Goal: Register for event/course

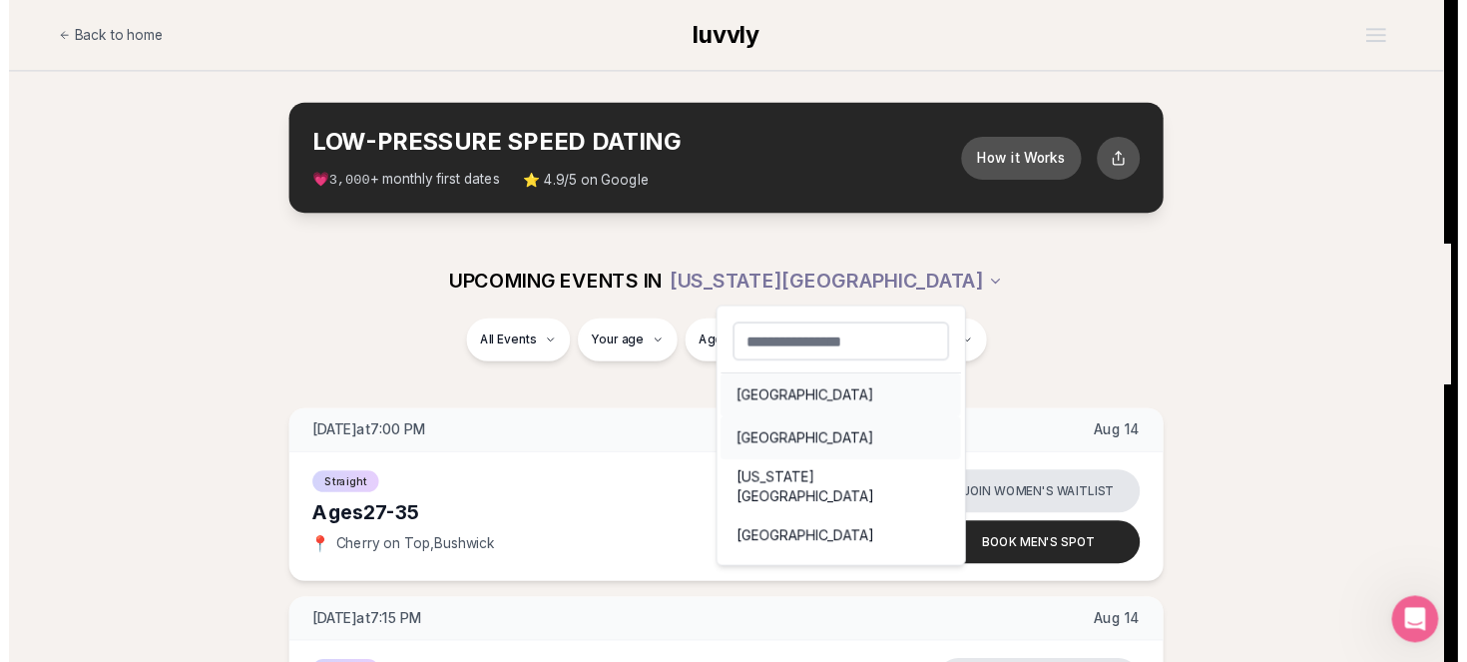
scroll to position [27, 0]
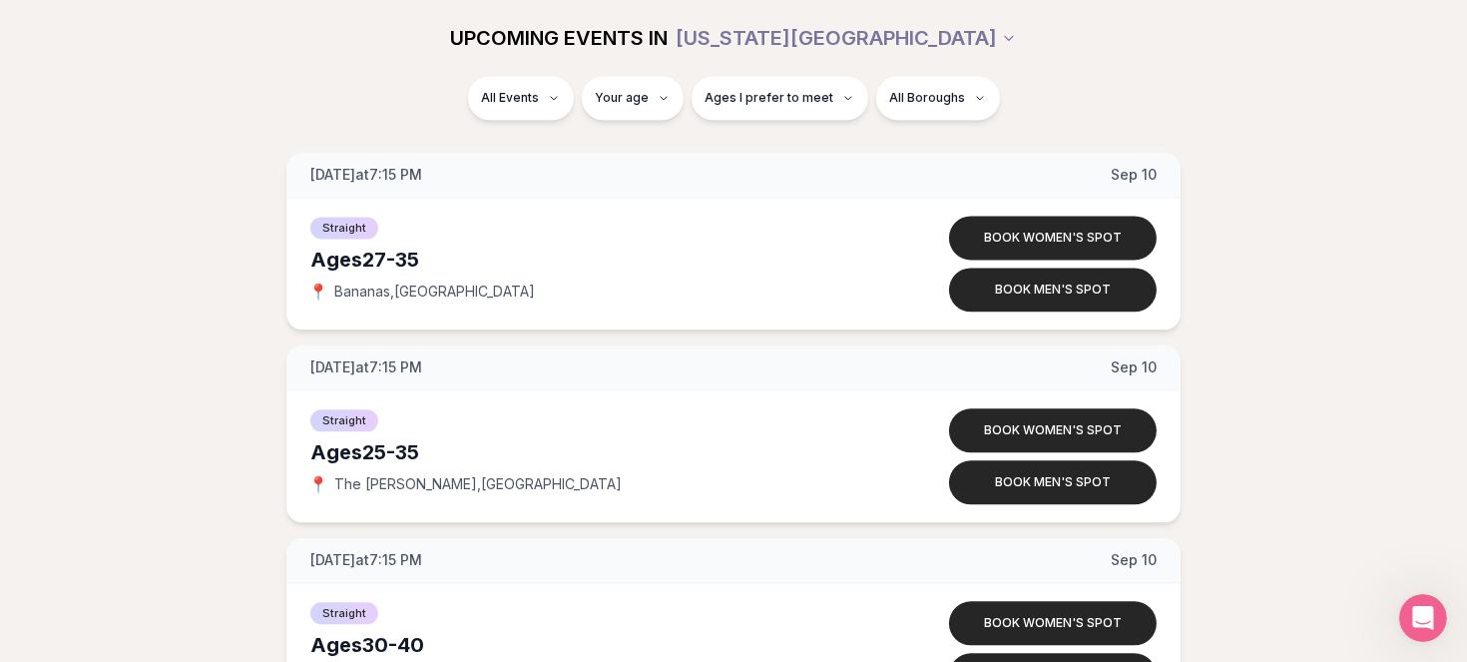
scroll to position [6104, 0]
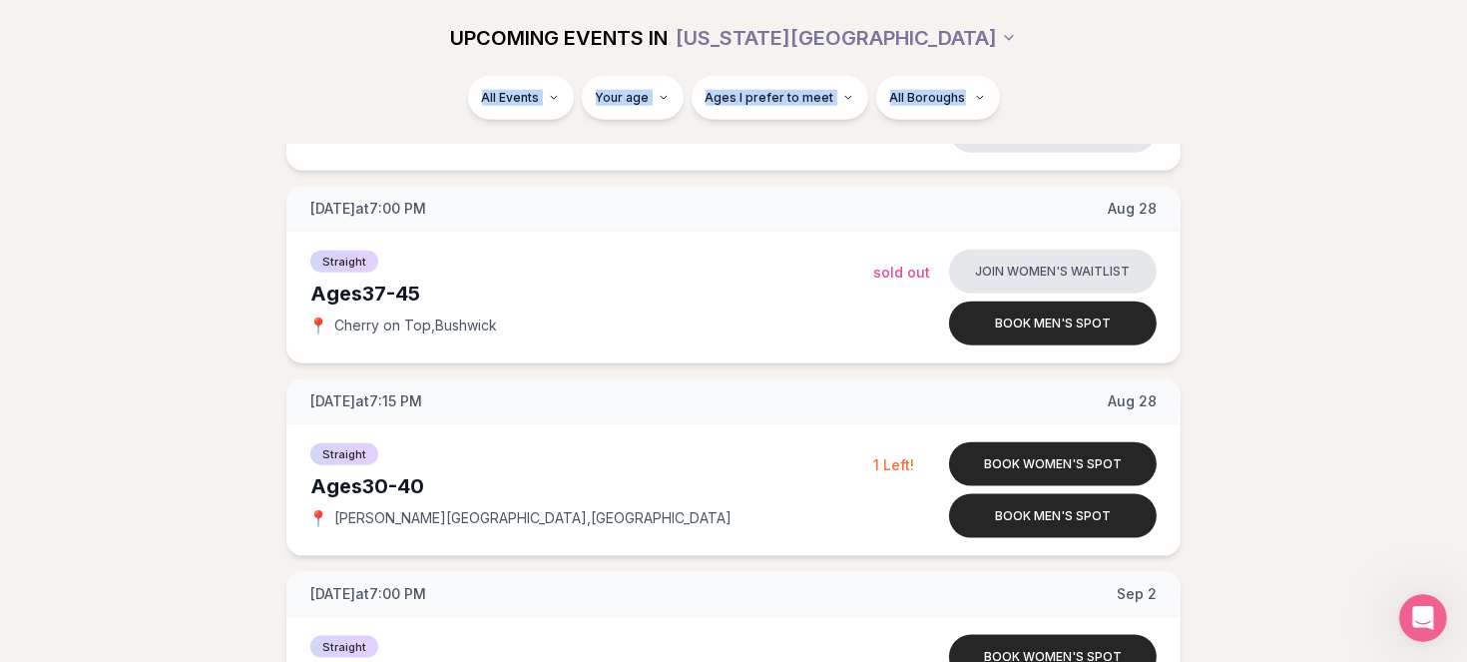
click at [1446, 67] on div "UPCOMING EVENTS IN [US_STATE][GEOGRAPHIC_DATA] All Events Your age Ages I prefe…" at bounding box center [733, 72] width 1467 height 144
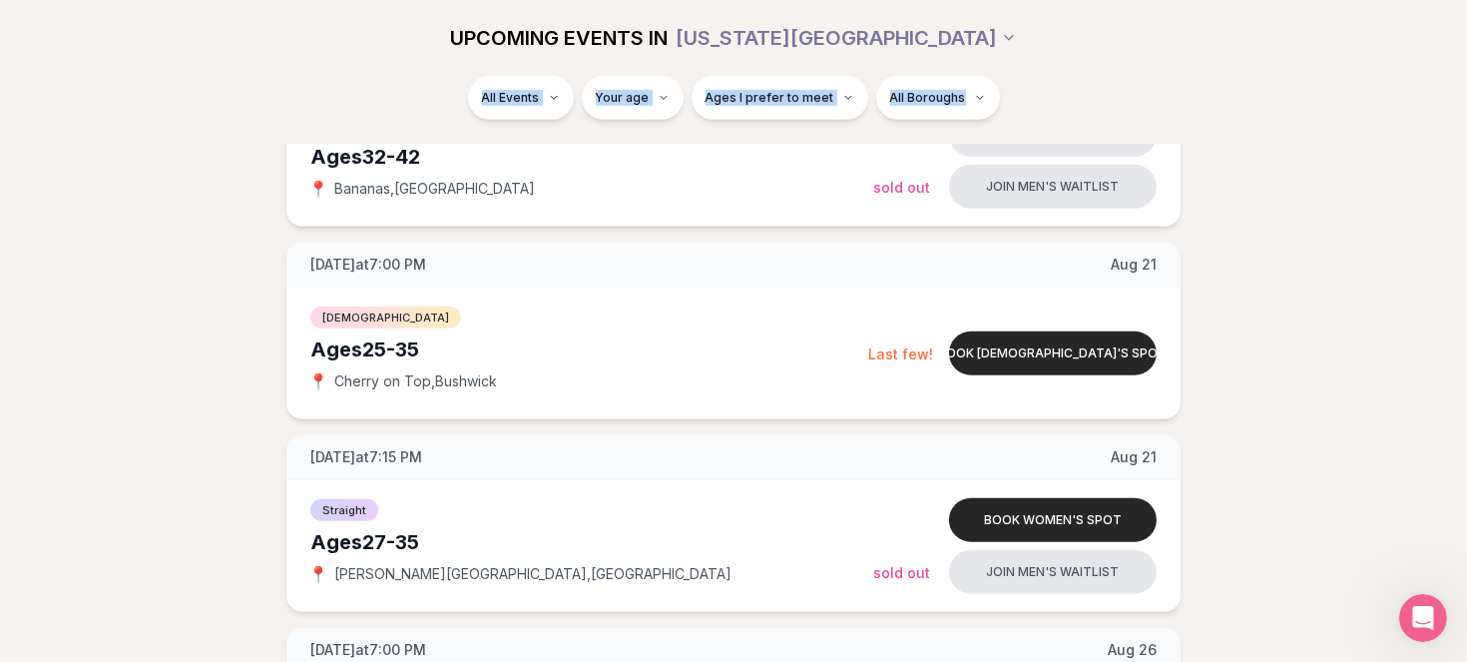
scroll to position [917, 0]
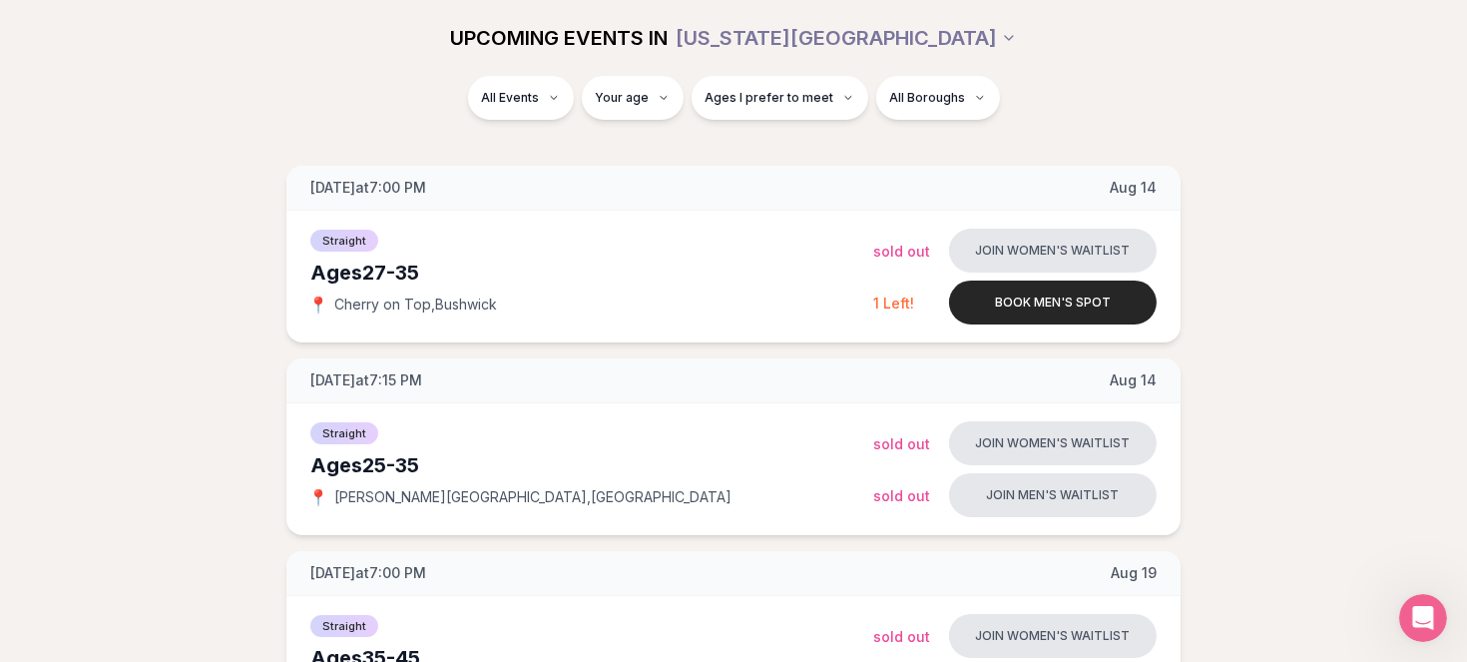
scroll to position [0, 0]
